Goal: Transaction & Acquisition: Purchase product/service

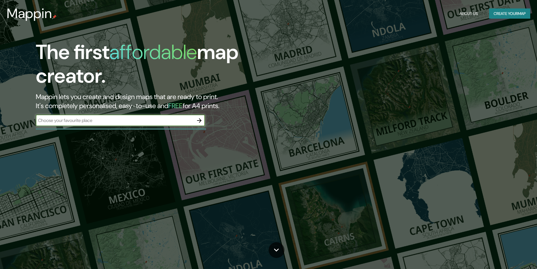
click at [148, 120] on input "text" at bounding box center [115, 120] width 158 height 6
type input "Punta a¿-arenas [GEOGRAPHIC_DATA]"
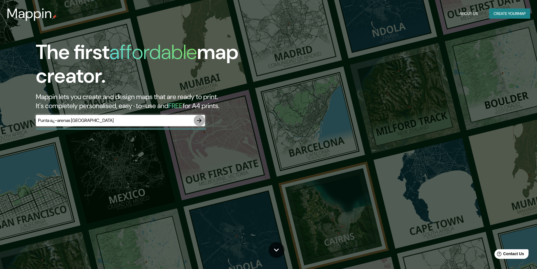
click at [198, 123] on icon "button" at bounding box center [199, 120] width 7 height 7
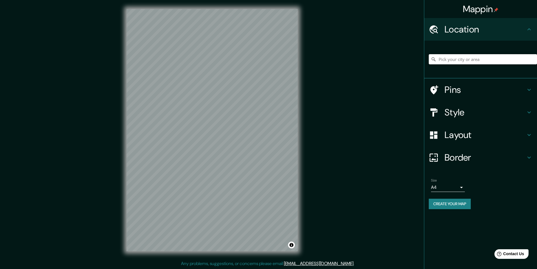
click at [471, 62] on input "Pick your city or area" at bounding box center [483, 59] width 108 height 10
type input "A"
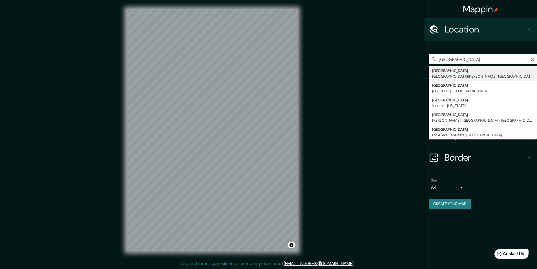
type input "[GEOGRAPHIC_DATA], [GEOGRAPHIC_DATA][PERSON_NAME], [GEOGRAPHIC_DATA]"
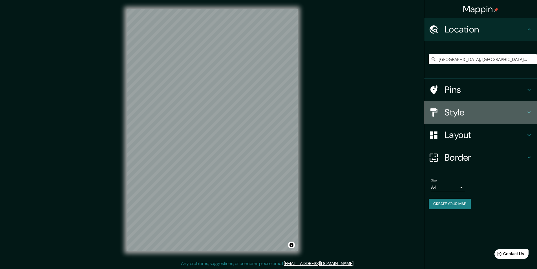
click at [491, 118] on div "Style" at bounding box center [480, 112] width 113 height 23
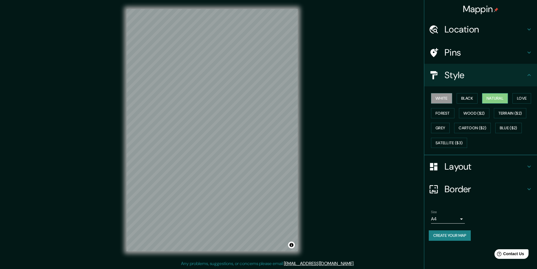
click at [495, 98] on button "Natural" at bounding box center [495, 98] width 26 height 10
drag, startPoint x: 512, startPoint y: 111, endPoint x: 496, endPoint y: 116, distance: 17.2
click at [511, 113] on button "Terrain ($2)" at bounding box center [510, 113] width 33 height 10
click at [528, 96] on button "Love" at bounding box center [522, 98] width 19 height 10
click at [443, 127] on button "Grey" at bounding box center [440, 128] width 19 height 10
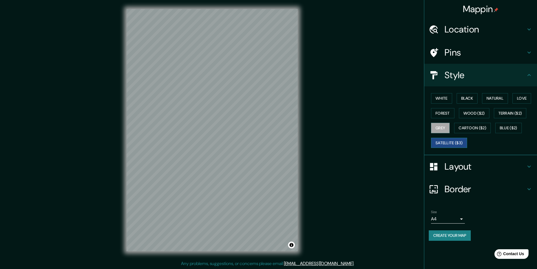
click at [449, 147] on button "Satellite ($3)" at bounding box center [449, 143] width 36 height 10
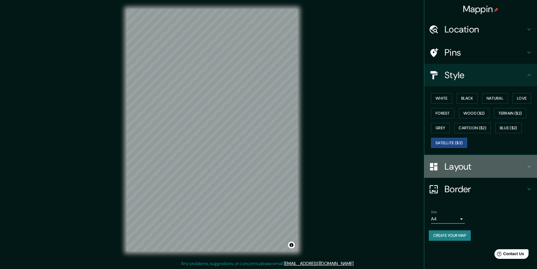
click at [526, 169] on h4 "Layout" at bounding box center [485, 166] width 81 height 11
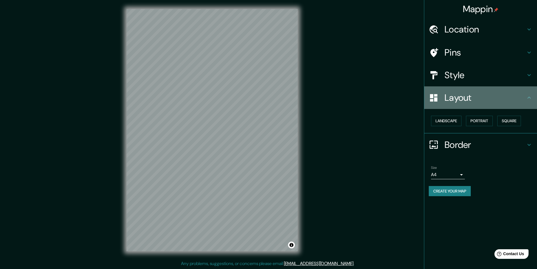
click at [474, 103] on h4 "Layout" at bounding box center [485, 97] width 81 height 11
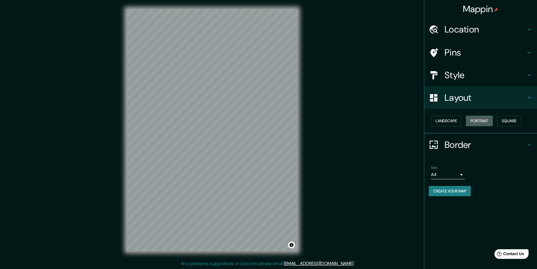
click at [490, 119] on button "Portrait" at bounding box center [479, 121] width 27 height 10
click at [516, 124] on button "Square" at bounding box center [509, 121] width 24 height 10
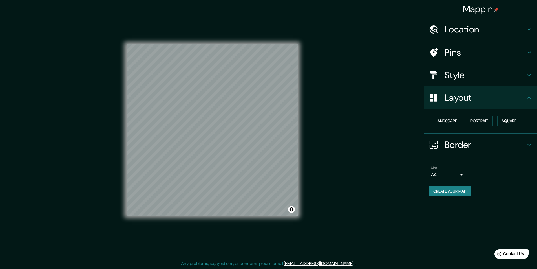
click at [460, 118] on button "Landscape" at bounding box center [446, 121] width 30 height 10
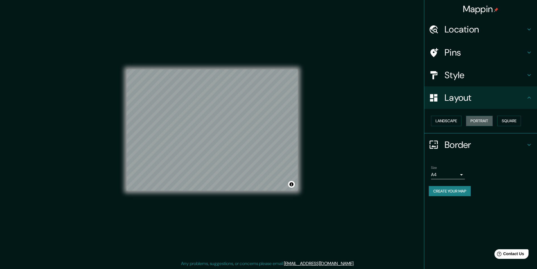
click at [474, 126] on div "Landscape [GEOGRAPHIC_DATA]" at bounding box center [483, 120] width 108 height 15
click at [474, 126] on button "Portrait" at bounding box center [479, 121] width 27 height 10
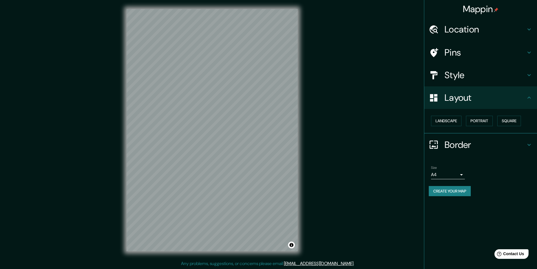
click at [502, 158] on ul "Location [GEOGRAPHIC_DATA], [GEOGRAPHIC_DATA][PERSON_NAME], [GEOGRAPHIC_DATA] P…" at bounding box center [480, 110] width 113 height 185
click at [506, 102] on h4 "Layout" at bounding box center [485, 97] width 81 height 11
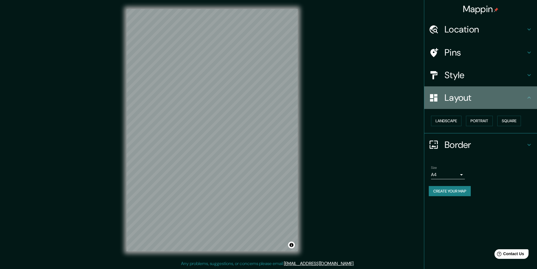
click at [528, 97] on icon at bounding box center [529, 97] width 7 height 7
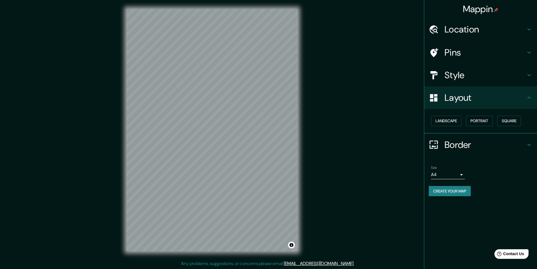
click at [529, 98] on icon at bounding box center [529, 97] width 7 height 7
click at [531, 142] on icon at bounding box center [529, 144] width 7 height 7
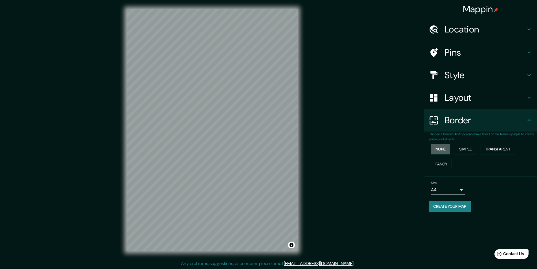
click at [445, 152] on button "None" at bounding box center [440, 149] width 19 height 10
click at [480, 151] on div "None Simple Transparent Fancy" at bounding box center [483, 157] width 108 height 30
click at [511, 149] on button "Transparent" at bounding box center [498, 149] width 34 height 10
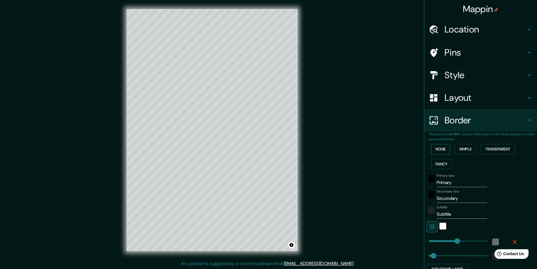
click at [444, 149] on button "None" at bounding box center [440, 149] width 19 height 10
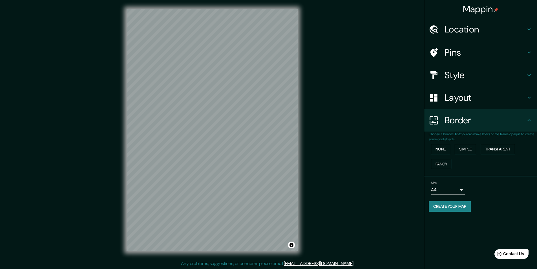
click at [383, 146] on div "Mappin Location [GEOGRAPHIC_DATA], [GEOGRAPHIC_DATA][PERSON_NAME], [GEOGRAPHIC_…" at bounding box center [268, 134] width 537 height 269
click at [488, 78] on h4 "Style" at bounding box center [485, 74] width 81 height 11
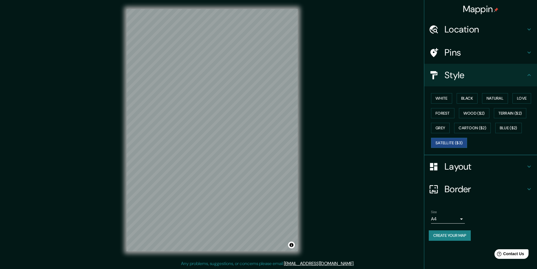
click at [489, 56] on h4 "Pins" at bounding box center [485, 52] width 81 height 11
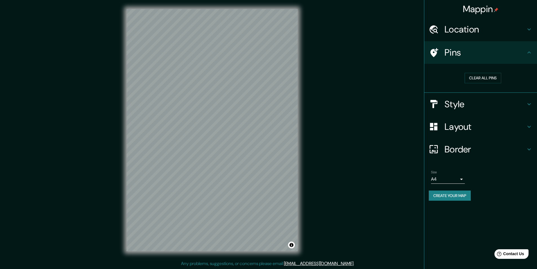
click at [489, 39] on div "Location" at bounding box center [480, 29] width 113 height 23
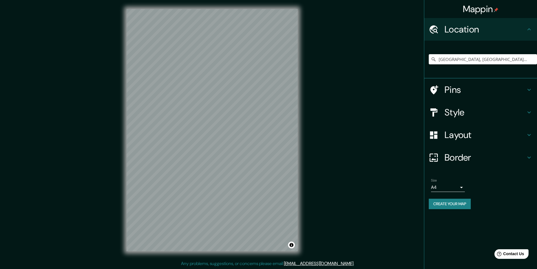
click at [470, 30] on h4 "Location" at bounding box center [485, 29] width 81 height 11
click at [530, 30] on icon at bounding box center [529, 29] width 7 height 7
click at [393, 23] on div "Mappin Location [GEOGRAPHIC_DATA], [GEOGRAPHIC_DATA][PERSON_NAME], [GEOGRAPHIC_…" at bounding box center [268, 134] width 537 height 269
click at [465, 203] on button "Create your map" at bounding box center [450, 204] width 42 height 10
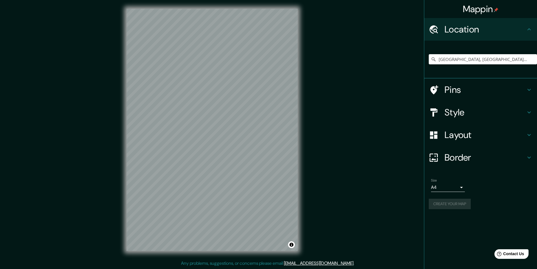
click at [409, 209] on div "Mappin Location [GEOGRAPHIC_DATA], [GEOGRAPHIC_DATA][PERSON_NAME], [GEOGRAPHIC_…" at bounding box center [268, 134] width 537 height 269
click at [381, 197] on div "Mappin Location [GEOGRAPHIC_DATA], [GEOGRAPHIC_DATA][PERSON_NAME], [GEOGRAPHIC_…" at bounding box center [268, 134] width 537 height 269
click at [455, 202] on div "Create your map" at bounding box center [481, 204] width 104 height 10
click at [461, 205] on button "Create your map" at bounding box center [450, 204] width 42 height 10
click at [463, 185] on body "Mappin Location [GEOGRAPHIC_DATA], [GEOGRAPHIC_DATA][PERSON_NAME], [GEOGRAPHIC_…" at bounding box center [268, 134] width 537 height 269
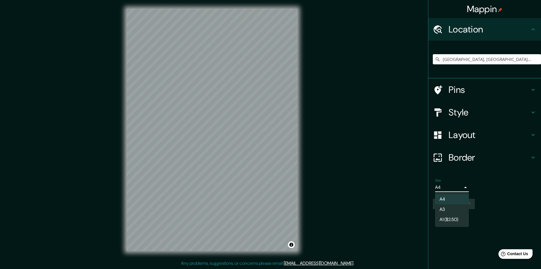
click at [495, 188] on div at bounding box center [270, 134] width 541 height 269
click at [464, 186] on body "Mappin Location [GEOGRAPHIC_DATA], [GEOGRAPHIC_DATA][PERSON_NAME], [GEOGRAPHIC_…" at bounding box center [270, 134] width 541 height 269
click at [495, 188] on div at bounding box center [270, 134] width 541 height 269
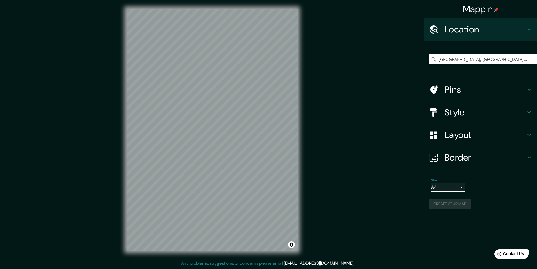
scroll to position [0, 0]
click at [495, 199] on div "Create your map" at bounding box center [481, 204] width 104 height 10
click at [450, 203] on button "Create your map" at bounding box center [450, 204] width 42 height 10
click at [450, 203] on div "Create your map" at bounding box center [481, 204] width 104 height 10
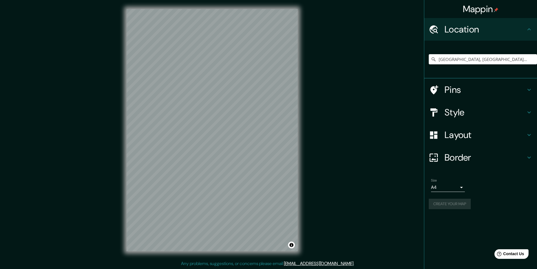
click at [450, 203] on div "Create your map" at bounding box center [481, 204] width 104 height 10
drag, startPoint x: 450, startPoint y: 203, endPoint x: 366, endPoint y: 222, distance: 86.4
click at [448, 205] on div "Create your map" at bounding box center [481, 204] width 104 height 10
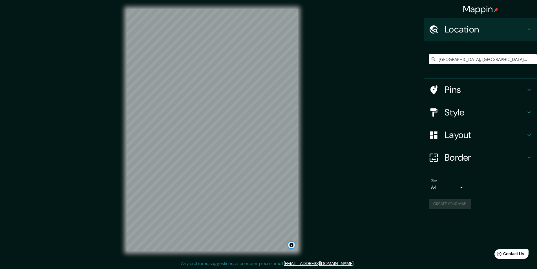
click at [294, 244] on button "Toggle attribution" at bounding box center [291, 244] width 7 height 7
click at [308, 211] on div "Mappin Location [GEOGRAPHIC_DATA], [GEOGRAPHIC_DATA][PERSON_NAME], [GEOGRAPHIC_…" at bounding box center [268, 134] width 537 height 269
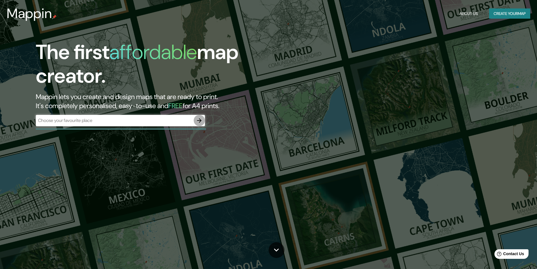
click at [196, 120] on icon "button" at bounding box center [199, 120] width 7 height 7
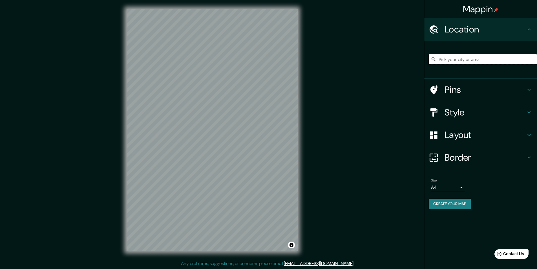
click at [456, 58] on input "Pick your city or area" at bounding box center [483, 59] width 108 height 10
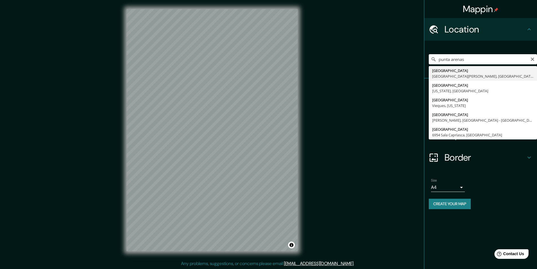
type input "[GEOGRAPHIC_DATA], [GEOGRAPHIC_DATA][PERSON_NAME], [GEOGRAPHIC_DATA]"
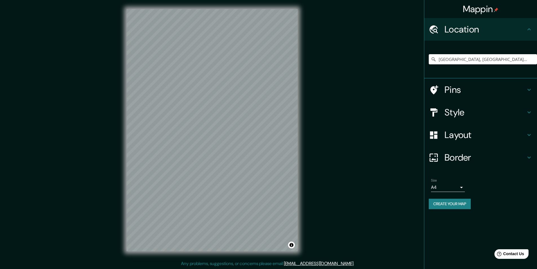
click at [471, 161] on h4 "Border" at bounding box center [485, 157] width 81 height 11
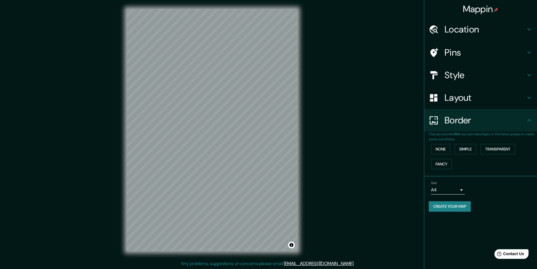
click at [466, 118] on h4 "Border" at bounding box center [485, 119] width 81 height 11
click at [380, 130] on div "Mappin Location [GEOGRAPHIC_DATA], [GEOGRAPHIC_DATA][PERSON_NAME], [GEOGRAPHIC_…" at bounding box center [268, 134] width 537 height 269
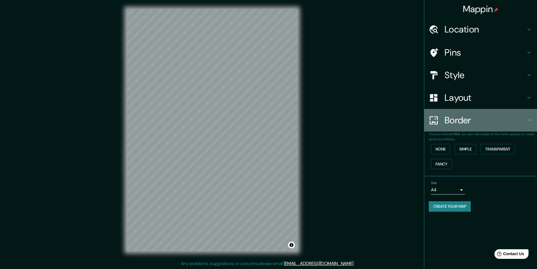
click at [528, 121] on icon at bounding box center [529, 120] width 7 height 7
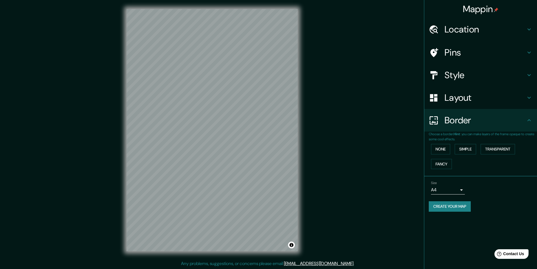
drag, startPoint x: 386, startPoint y: 166, endPoint x: 387, endPoint y: 172, distance: 6.9
click at [387, 172] on div "Mappin Location [GEOGRAPHIC_DATA], [GEOGRAPHIC_DATA][PERSON_NAME], [GEOGRAPHIC_…" at bounding box center [268, 134] width 537 height 269
click at [472, 97] on h4 "Layout" at bounding box center [485, 97] width 81 height 11
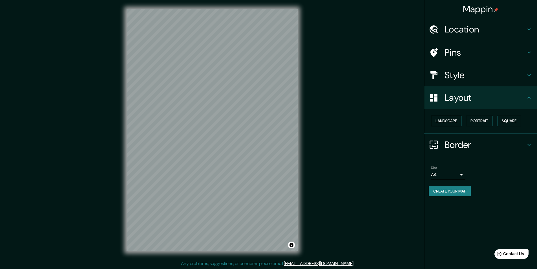
click at [452, 123] on button "Landscape" at bounding box center [446, 121] width 30 height 10
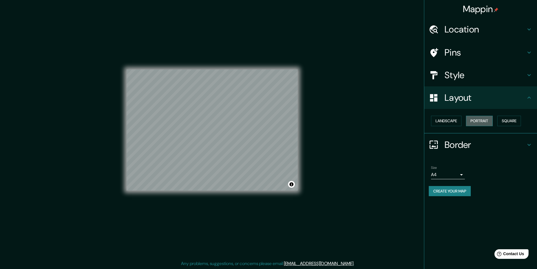
click at [480, 125] on button "Portrait" at bounding box center [479, 121] width 27 height 10
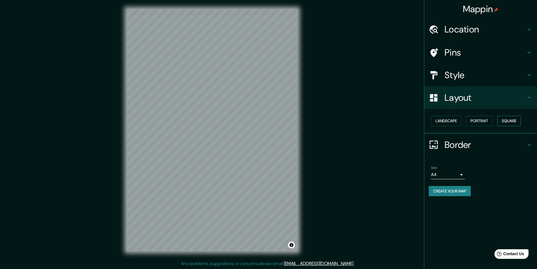
click at [506, 121] on button "Square" at bounding box center [509, 121] width 24 height 10
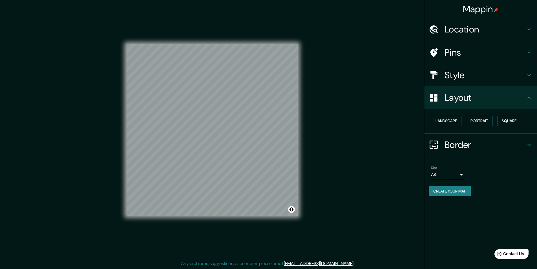
click at [447, 192] on button "Create your map" at bounding box center [450, 191] width 42 height 10
click at [446, 192] on div "Create your map" at bounding box center [481, 191] width 104 height 10
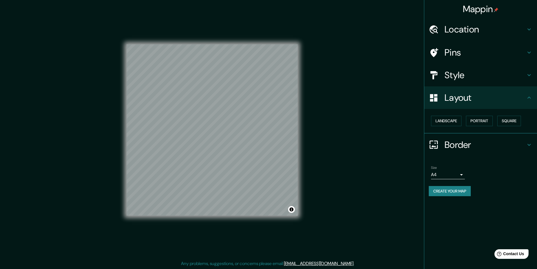
click at [446, 192] on button "Create your map" at bounding box center [450, 191] width 42 height 10
